Goal: Complete application form

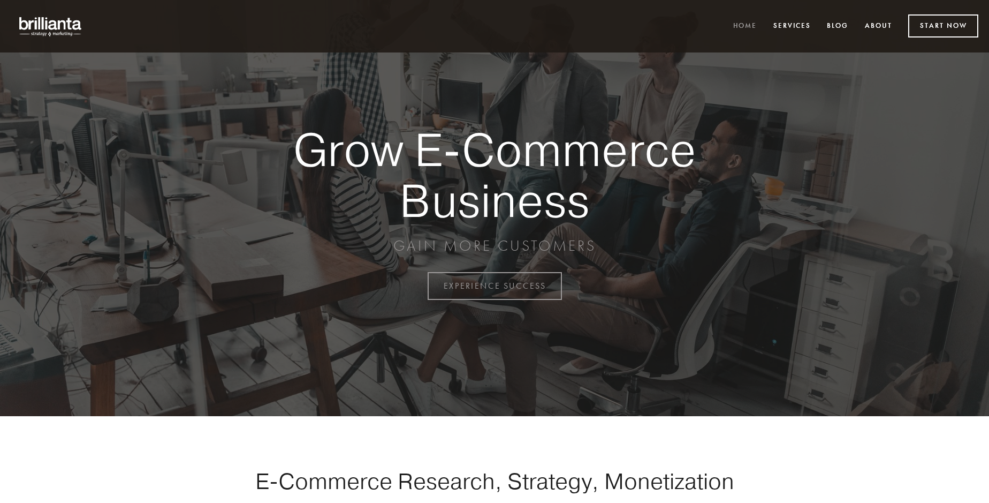
scroll to position [2805, 0]
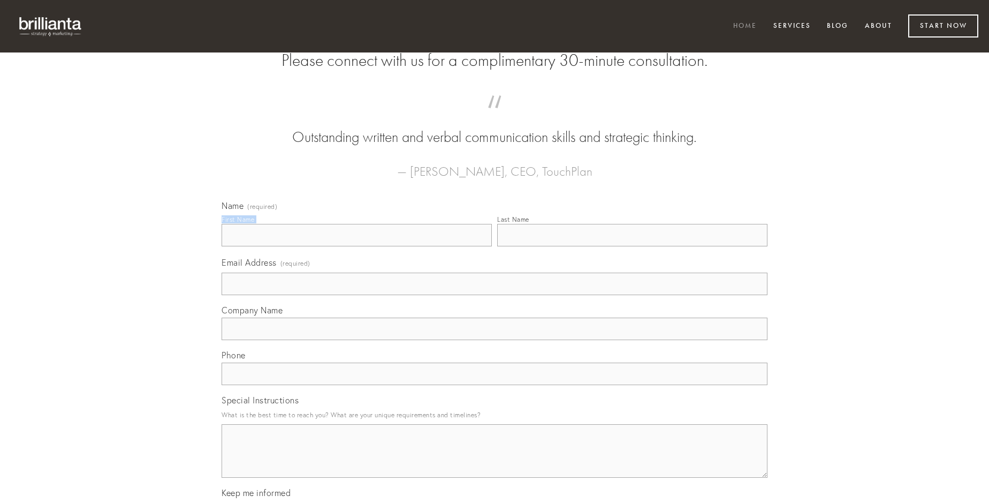
type input "[PERSON_NAME] DDS"
click at [632, 246] on input "Last Name" at bounding box center [632, 235] width 270 height 22
type input "[PERSON_NAME] DDS"
click at [495, 295] on input "Email Address (required)" at bounding box center [495, 283] width 546 height 22
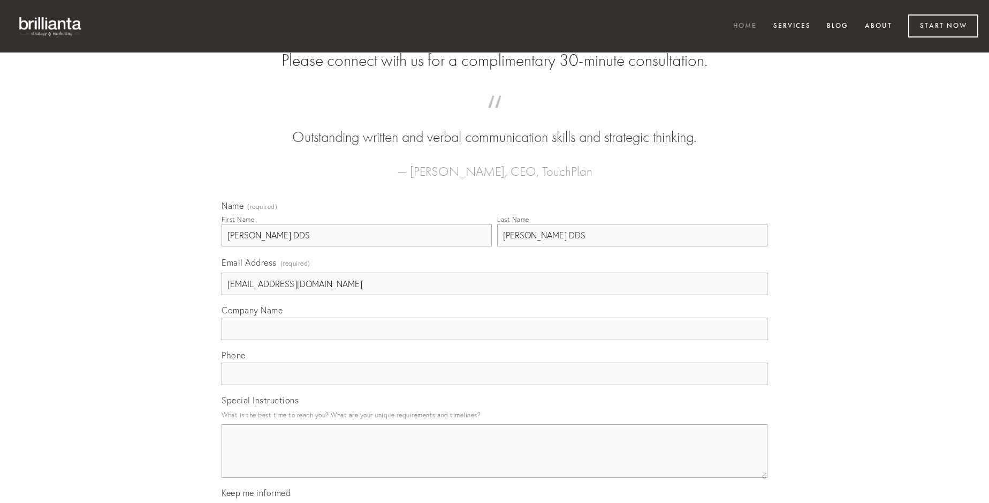
type input "[EMAIL_ADDRESS][DOMAIN_NAME]"
click at [495, 340] on input "Company Name" at bounding box center [495, 328] width 546 height 22
type input "videlicet"
click at [495, 385] on input "text" at bounding box center [495, 373] width 546 height 22
click at [495, 460] on textarea "Special Instructions" at bounding box center [495, 451] width 546 height 54
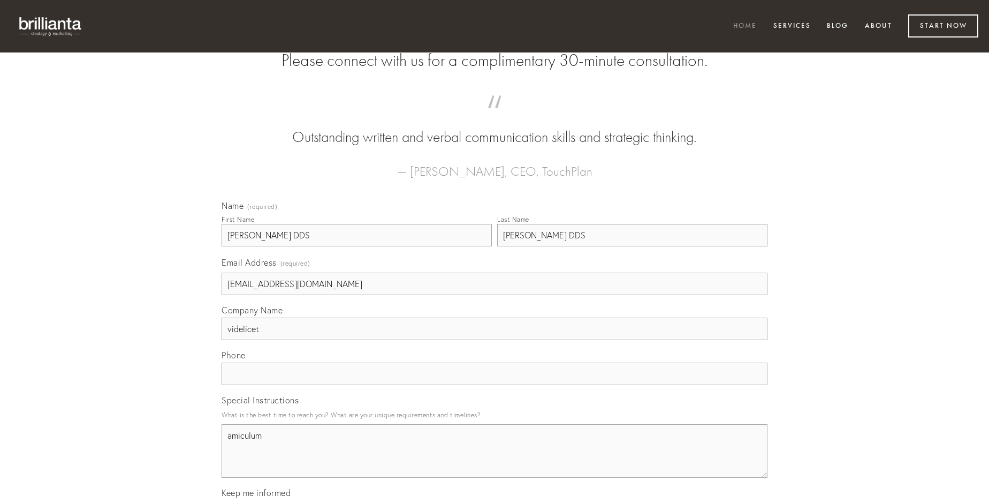
type textarea "amiculum"
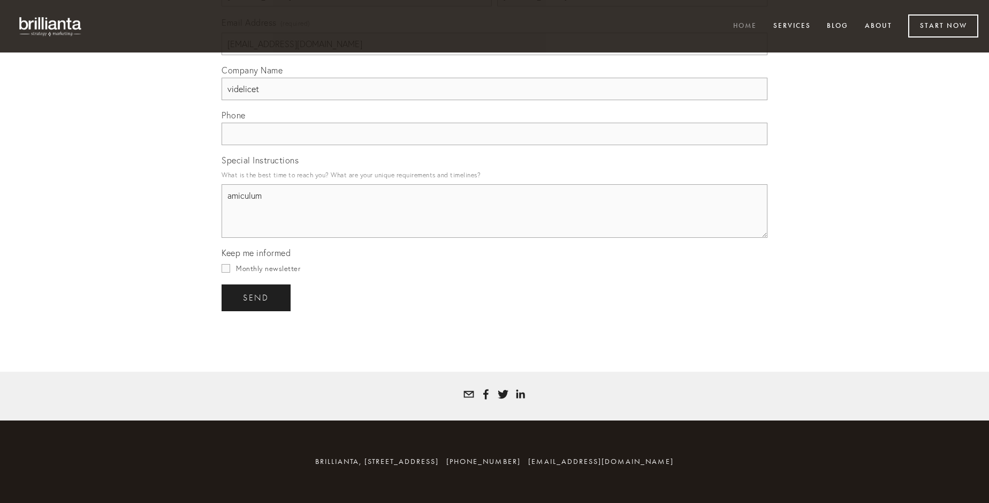
click at [257, 297] on span "send" at bounding box center [256, 298] width 26 height 10
